Goal: Transaction & Acquisition: Download file/media

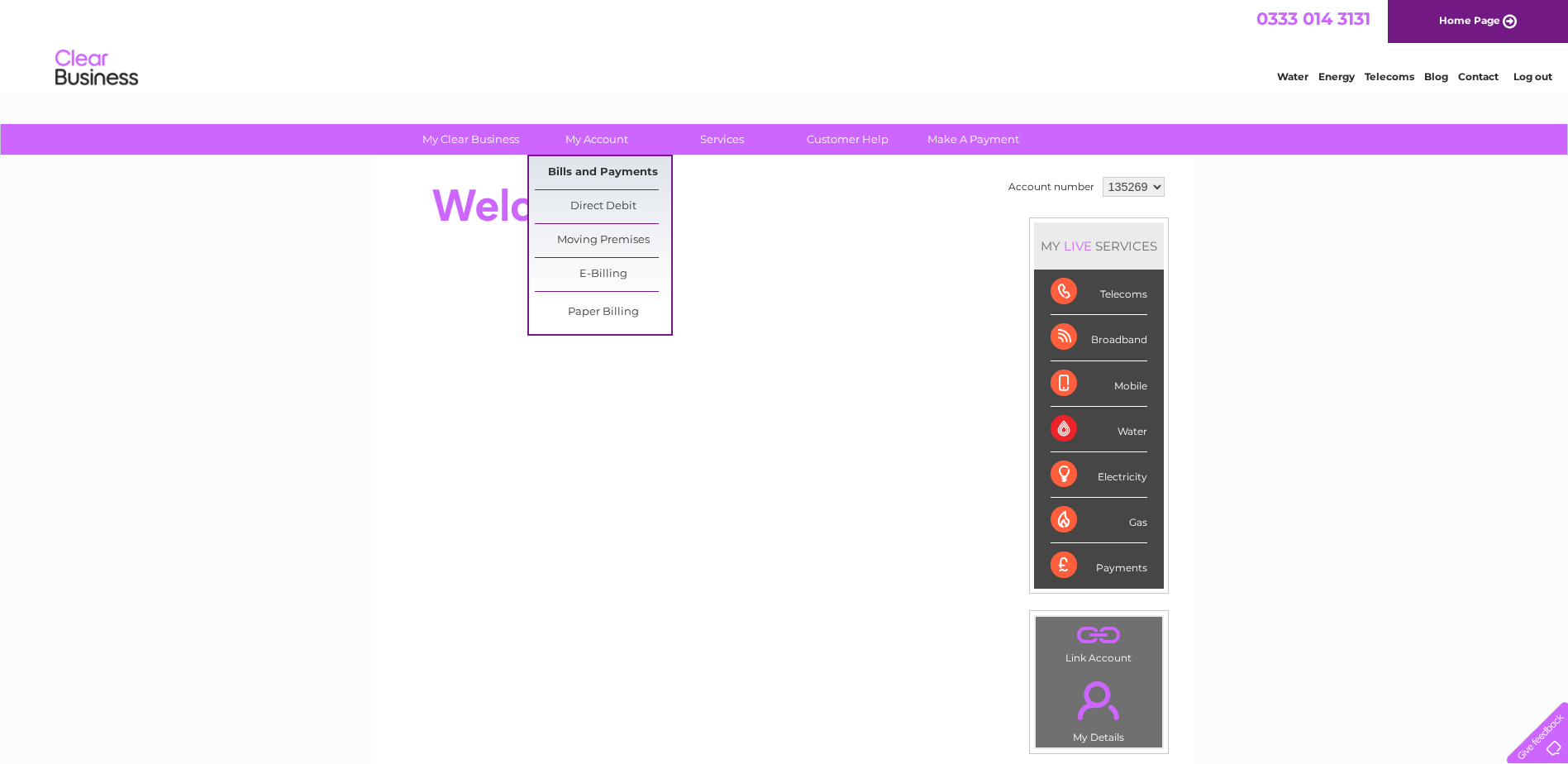
click at [587, 176] on link "Bills and Payments" at bounding box center [603, 172] width 136 height 33
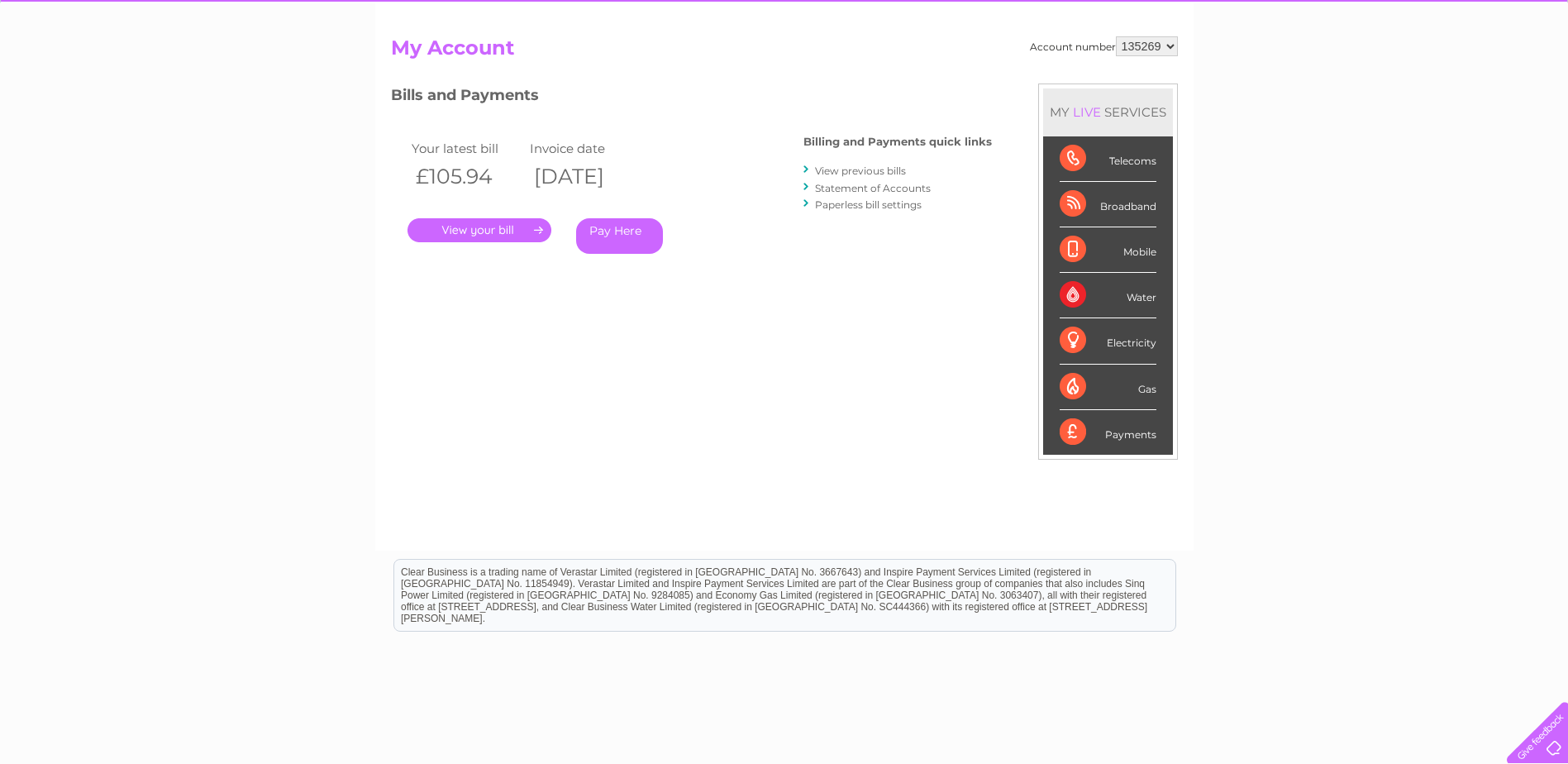
scroll to position [165, 0]
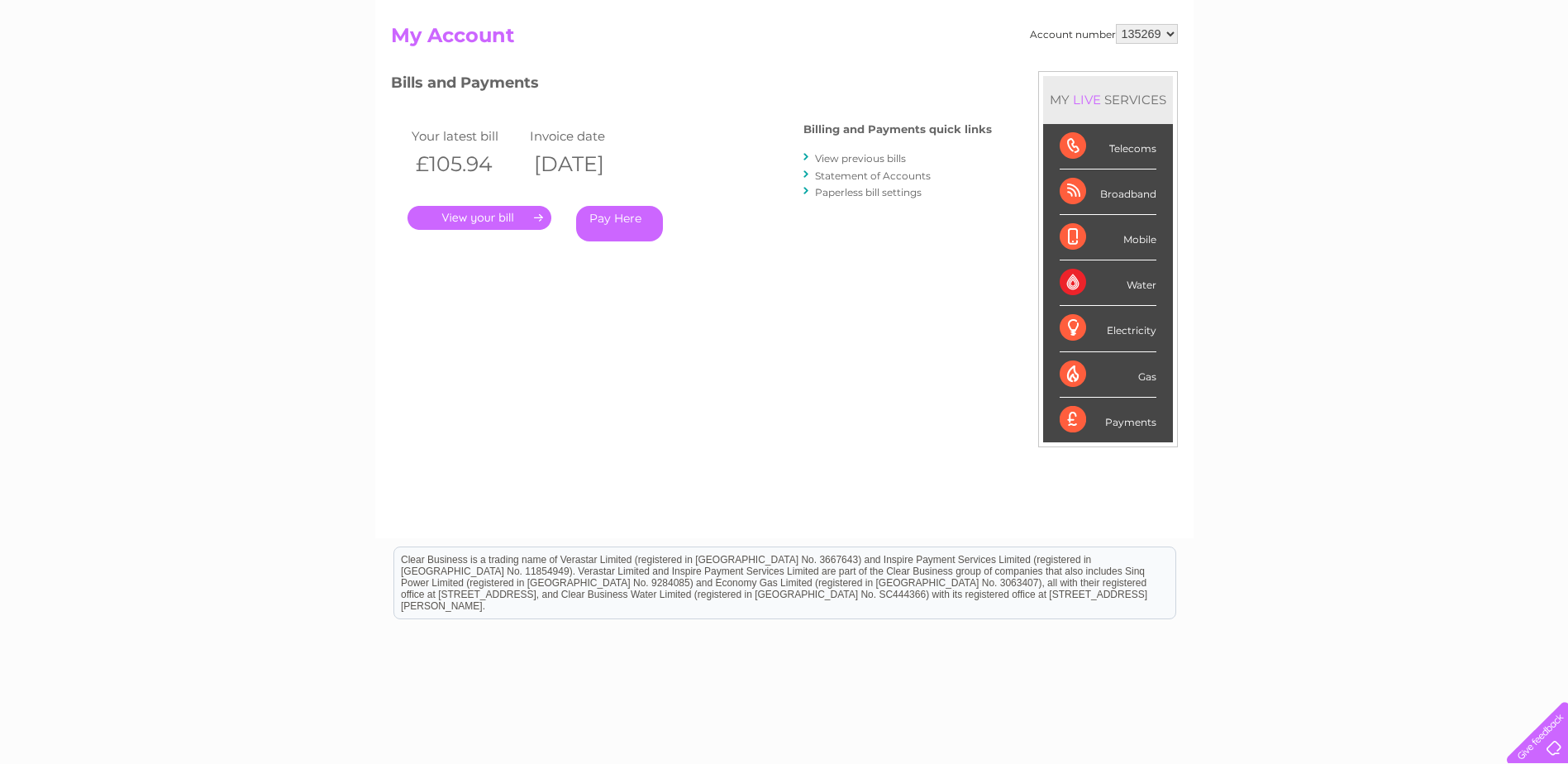
click at [493, 218] on link "." at bounding box center [479, 218] width 144 height 24
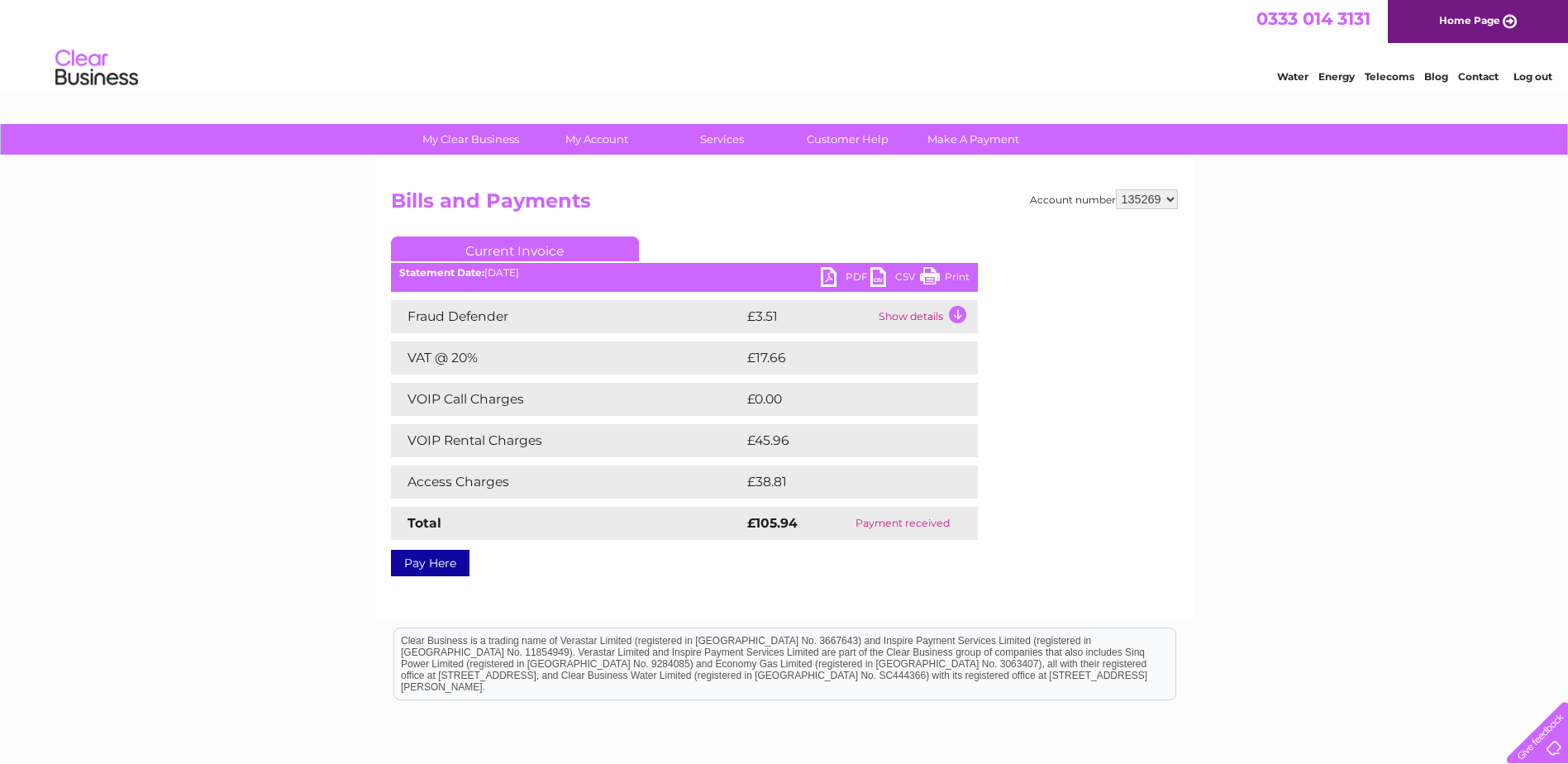
click at [877, 275] on link "CSV" at bounding box center [895, 279] width 49 height 24
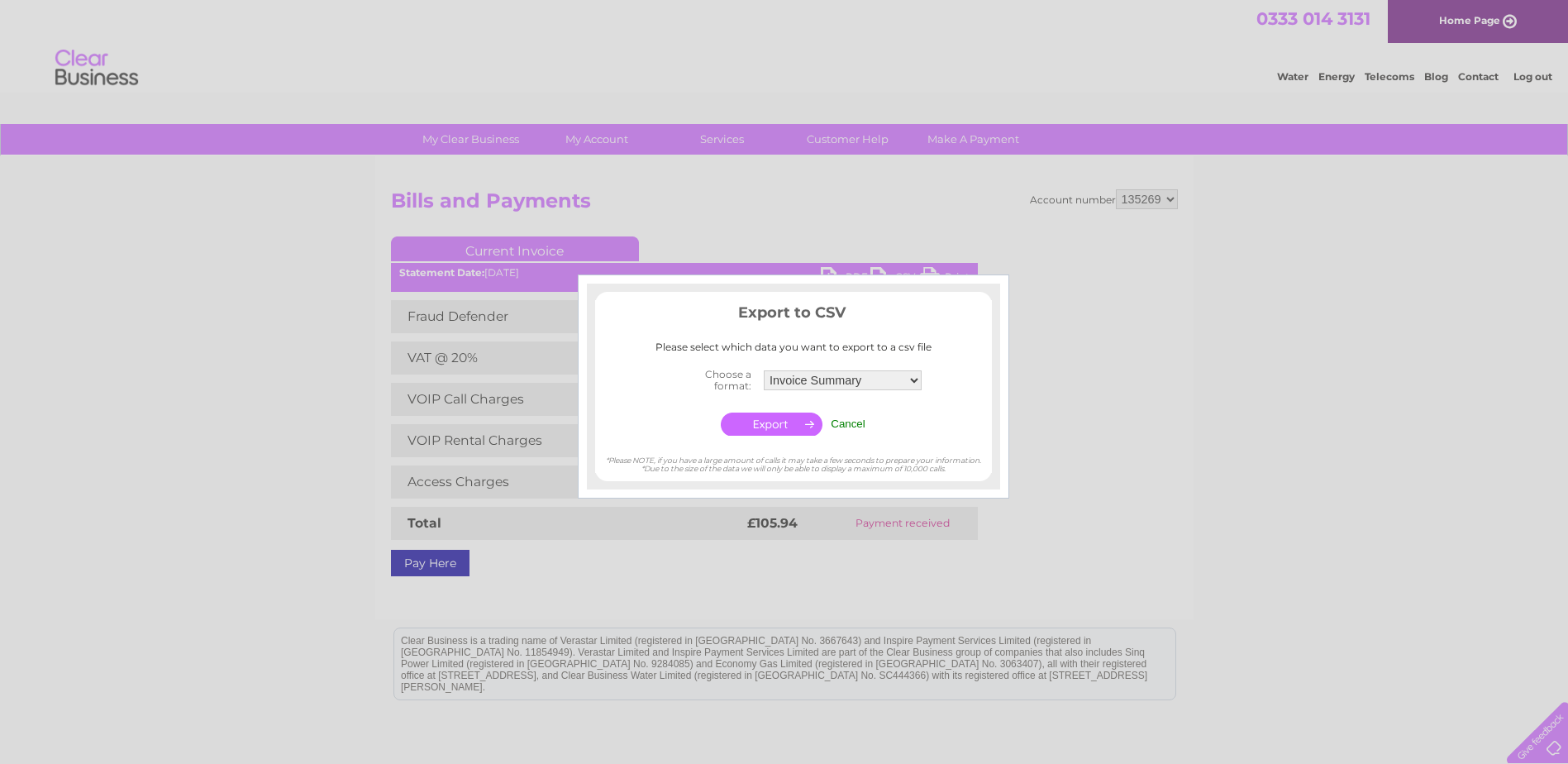
click at [773, 424] on input "button" at bounding box center [771, 424] width 102 height 23
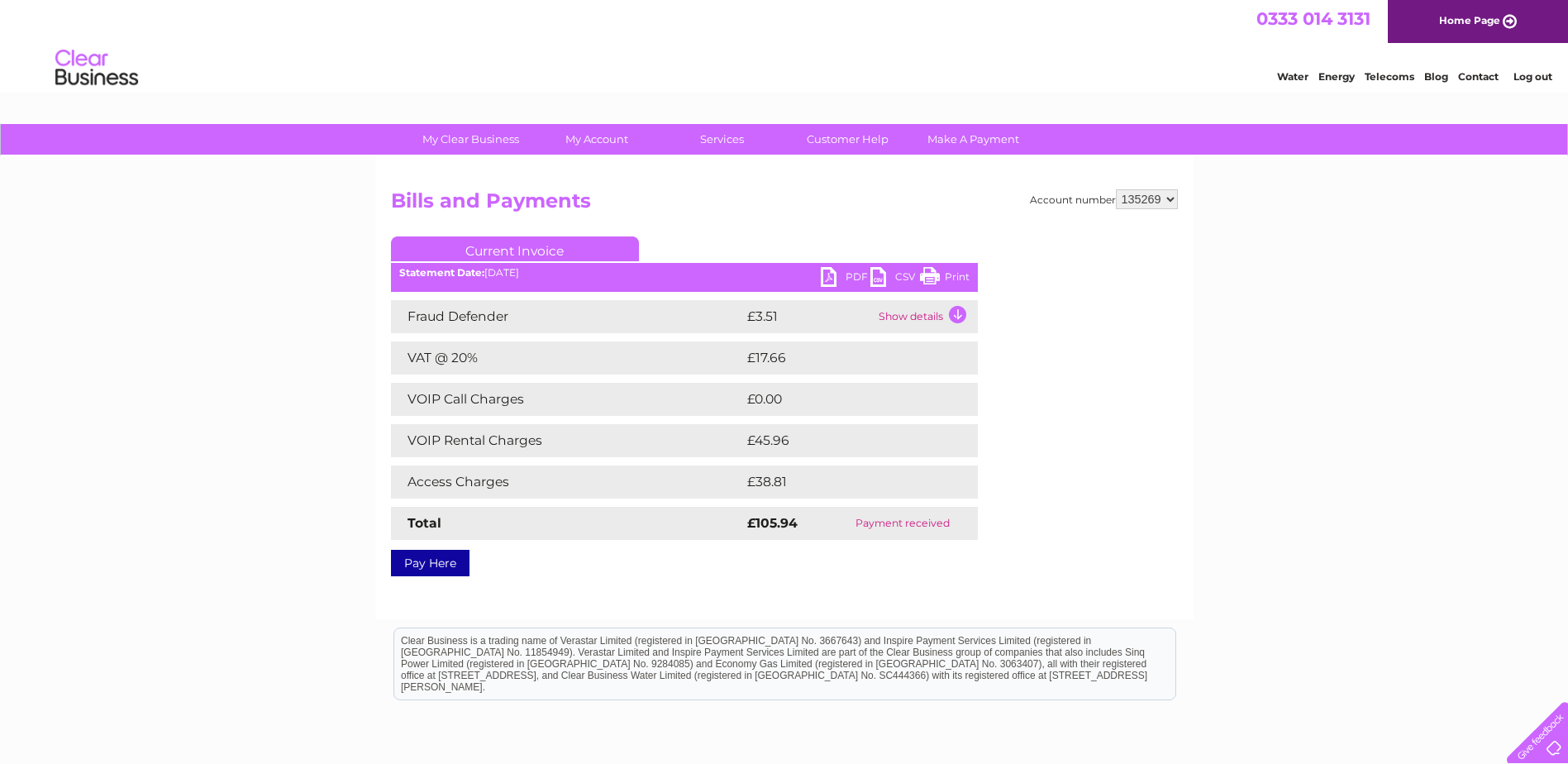
click at [834, 278] on link "PDF" at bounding box center [846, 279] width 49 height 24
click at [884, 277] on link "CSV" at bounding box center [895, 279] width 49 height 24
